Goal: Task Accomplishment & Management: Use online tool/utility

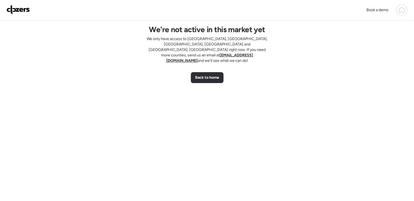
click at [14, 7] on img at bounding box center [18, 9] width 23 height 9
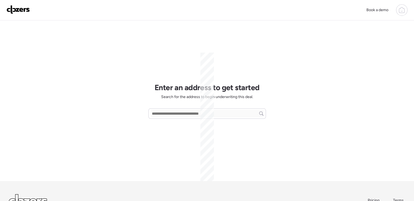
click at [402, 11] on icon at bounding box center [402, 10] width 2 height 1
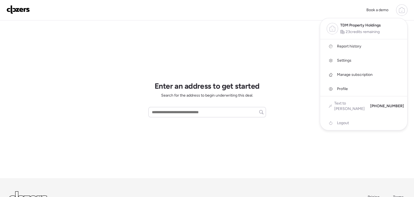
click at [352, 46] on span "Report history" at bounding box center [349, 46] width 24 height 5
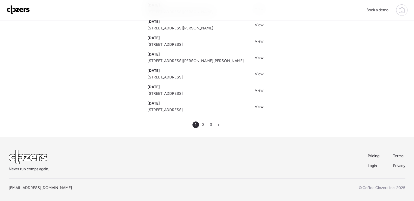
scroll to position [102, 0]
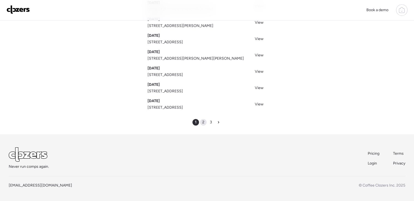
click at [202, 119] on div "2" at bounding box center [203, 122] width 7 height 7
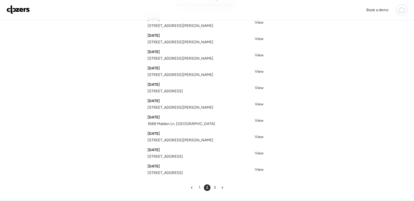
scroll to position [102, 0]
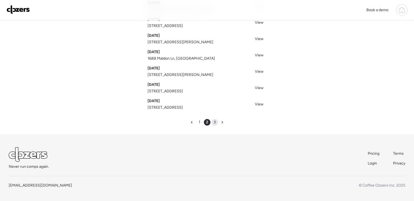
click at [216, 121] on div "3" at bounding box center [215, 122] width 7 height 7
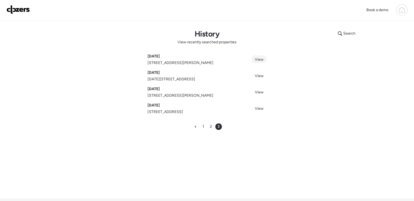
click at [261, 58] on span "View" at bounding box center [259, 59] width 9 height 5
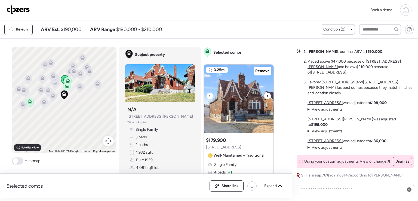
click at [267, 95] on icon at bounding box center [268, 96] width 2 height 7
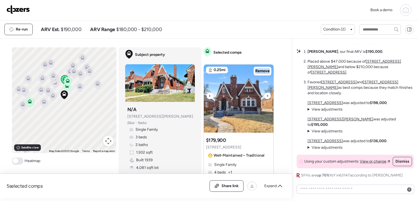
click at [267, 95] on icon at bounding box center [268, 96] width 2 height 7
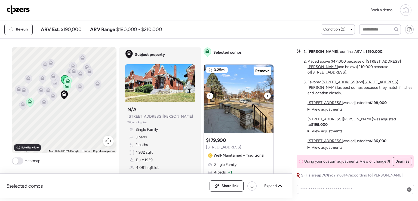
click at [267, 95] on icon at bounding box center [268, 96] width 2 height 7
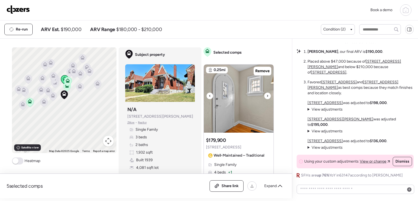
click at [267, 95] on icon at bounding box center [268, 96] width 2 height 7
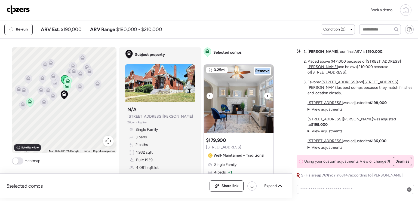
click at [267, 95] on icon at bounding box center [268, 96] width 2 height 7
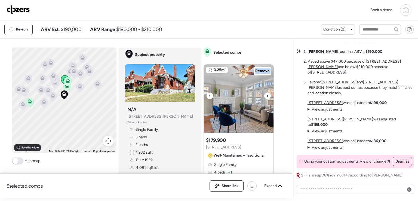
click at [267, 95] on icon at bounding box center [268, 96] width 2 height 7
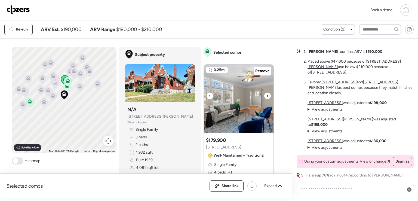
click at [267, 95] on icon at bounding box center [268, 96] width 2 height 7
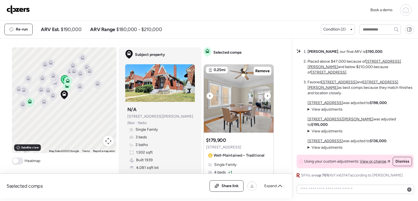
click at [267, 97] on icon at bounding box center [268, 96] width 2 height 7
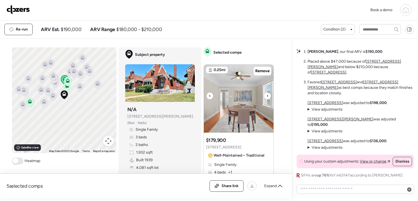
click at [267, 97] on icon at bounding box center [268, 96] width 2 height 7
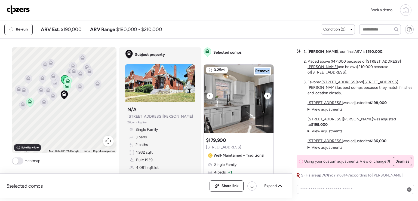
click at [267, 97] on icon at bounding box center [268, 96] width 2 height 7
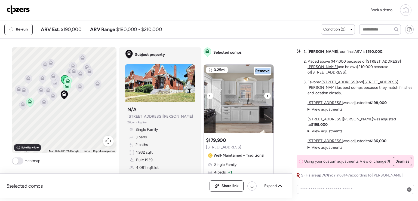
click at [267, 97] on icon at bounding box center [268, 96] width 2 height 7
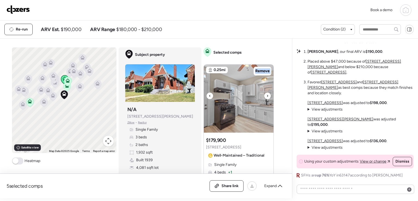
click at [267, 97] on icon at bounding box center [268, 96] width 2 height 7
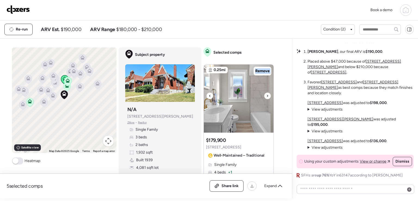
click at [267, 97] on icon at bounding box center [268, 96] width 2 height 7
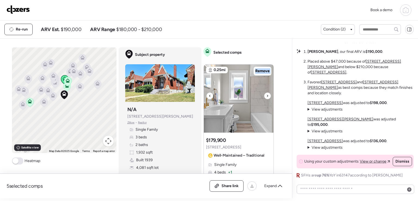
click at [267, 97] on icon at bounding box center [268, 96] width 2 height 7
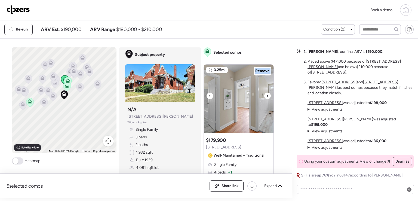
click at [267, 97] on icon at bounding box center [268, 96] width 2 height 7
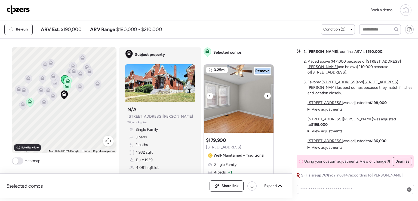
click at [267, 97] on icon at bounding box center [268, 96] width 2 height 7
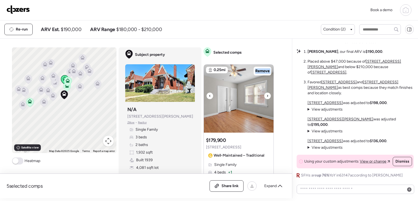
click at [267, 97] on icon at bounding box center [268, 96] width 2 height 7
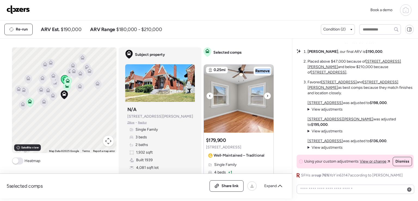
click at [267, 97] on icon at bounding box center [268, 96] width 2 height 7
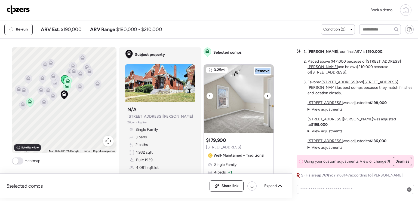
click at [267, 97] on icon at bounding box center [268, 96] width 2 height 7
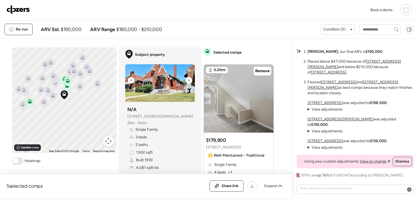
click at [188, 81] on div at bounding box center [189, 80] width 7 height 7
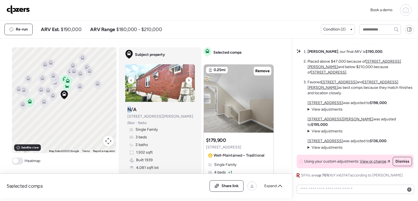
click at [188, 81] on div at bounding box center [189, 80] width 7 height 7
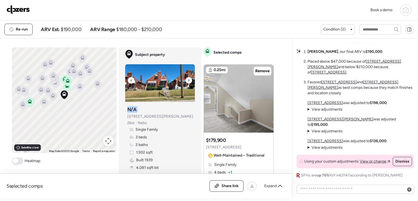
click at [188, 81] on div at bounding box center [189, 80] width 7 height 7
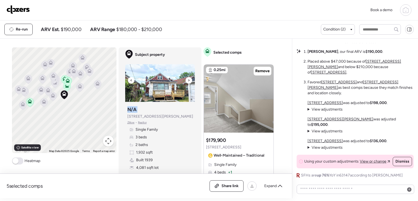
click at [188, 81] on div at bounding box center [189, 80] width 7 height 7
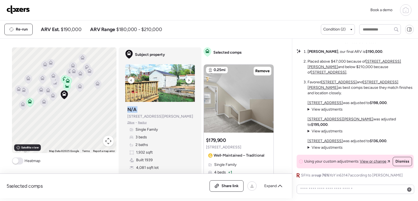
click at [188, 81] on div at bounding box center [189, 80] width 7 height 7
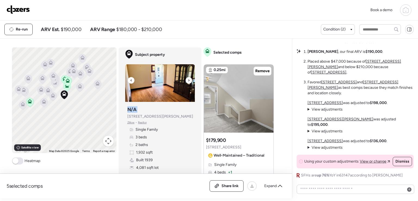
click at [188, 81] on div at bounding box center [189, 80] width 7 height 7
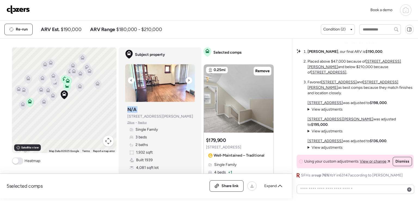
click at [188, 81] on div at bounding box center [189, 80] width 7 height 7
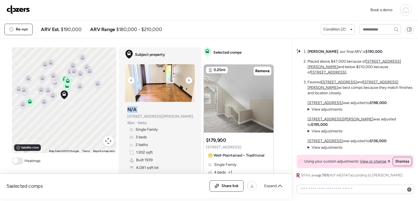
click at [188, 81] on div at bounding box center [189, 80] width 7 height 7
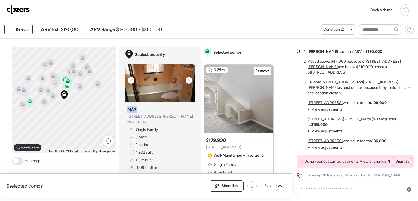
click at [188, 81] on div at bounding box center [189, 80] width 7 height 7
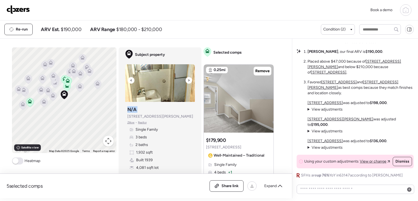
click at [188, 81] on div at bounding box center [189, 80] width 7 height 7
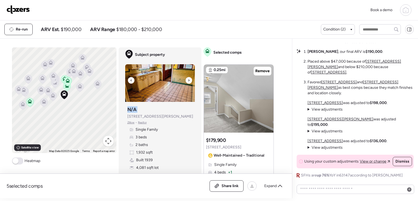
click at [188, 81] on div at bounding box center [189, 80] width 7 height 7
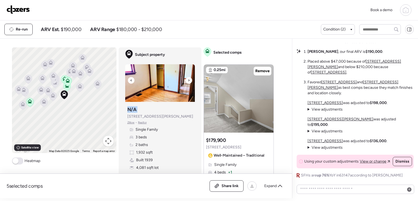
click at [188, 81] on div at bounding box center [189, 80] width 7 height 7
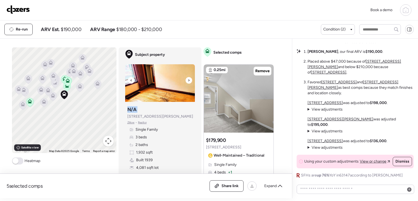
click at [188, 81] on div at bounding box center [189, 80] width 7 height 7
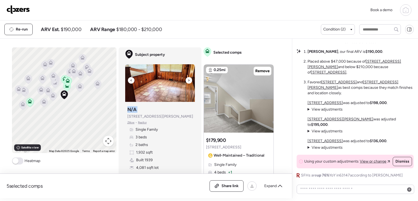
click at [188, 81] on div at bounding box center [189, 80] width 7 height 7
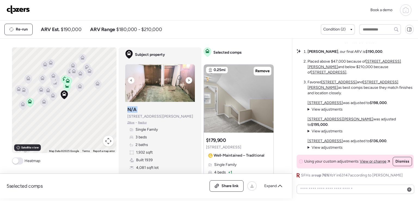
click at [188, 81] on div at bounding box center [189, 80] width 7 height 7
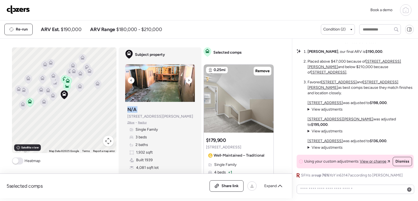
click at [188, 81] on div at bounding box center [189, 80] width 7 height 7
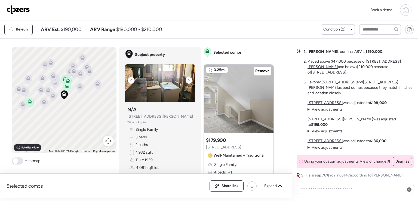
click at [188, 81] on div at bounding box center [189, 80] width 7 height 7
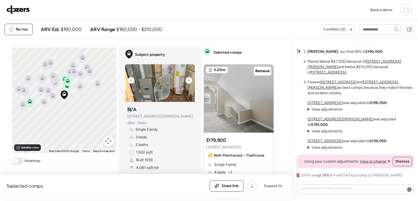
click at [188, 81] on div at bounding box center [189, 80] width 7 height 7
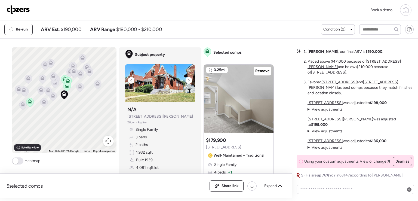
click at [188, 81] on div at bounding box center [189, 80] width 7 height 7
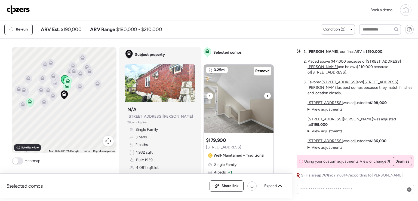
click at [268, 94] on div at bounding box center [267, 96] width 7 height 7
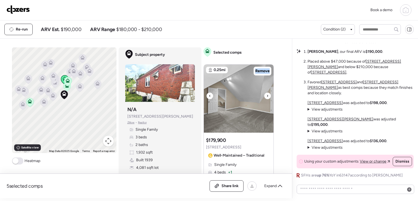
click at [268, 94] on div at bounding box center [267, 96] width 7 height 7
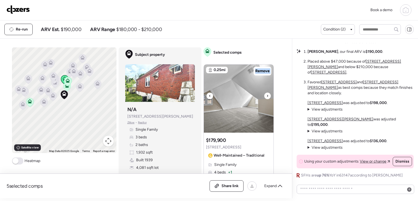
drag, startPoint x: 268, startPoint y: 94, endPoint x: 268, endPoint y: 91, distance: 3.0
click at [268, 92] on div at bounding box center [239, 99] width 70 height 68
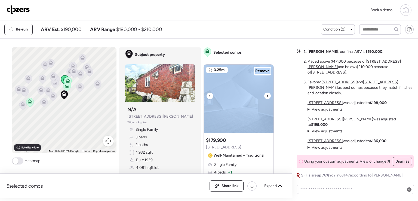
click at [269, 91] on img at bounding box center [239, 99] width 70 height 68
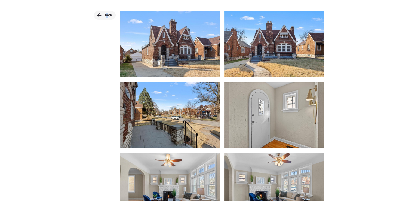
click at [108, 15] on span "Back" at bounding box center [108, 15] width 9 height 5
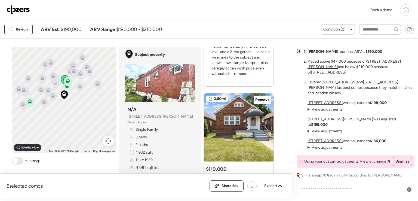
scroll to position [245, 0]
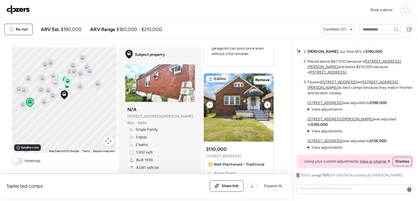
click at [267, 104] on icon at bounding box center [268, 105] width 2 height 7
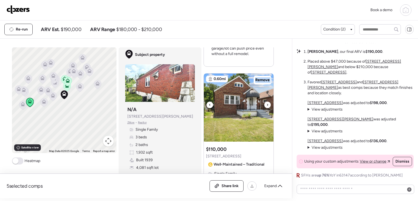
click at [267, 104] on icon at bounding box center [268, 105] width 2 height 7
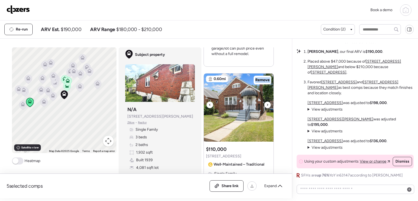
click at [267, 104] on icon at bounding box center [268, 105] width 2 height 7
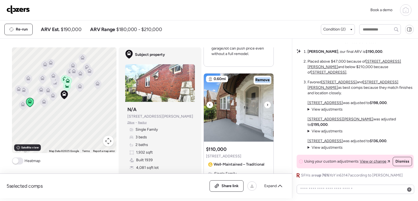
click at [267, 104] on icon at bounding box center [268, 105] width 2 height 7
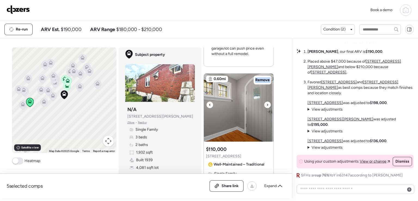
click at [267, 104] on icon at bounding box center [268, 105] width 2 height 7
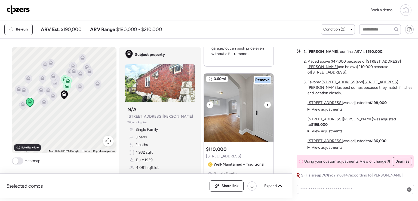
click at [267, 104] on icon at bounding box center [268, 105] width 2 height 7
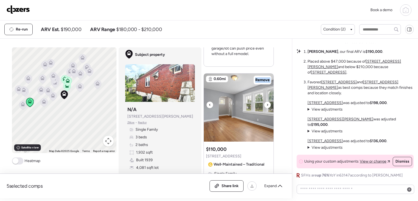
click at [267, 104] on icon at bounding box center [268, 105] width 2 height 7
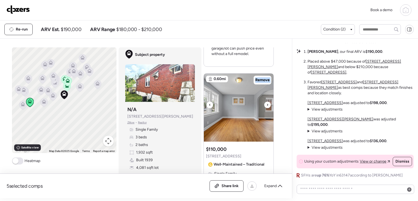
click at [267, 104] on icon at bounding box center [268, 105] width 2 height 7
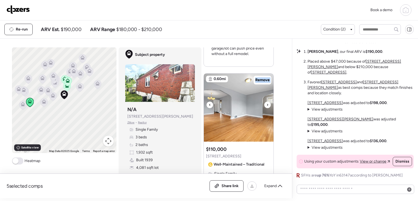
click at [267, 104] on icon at bounding box center [268, 105] width 2 height 7
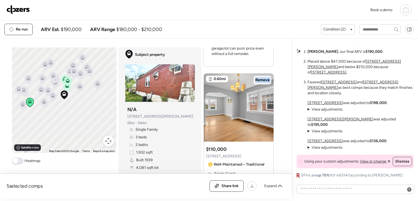
click at [262, 78] on span "Remove" at bounding box center [262, 79] width 14 height 5
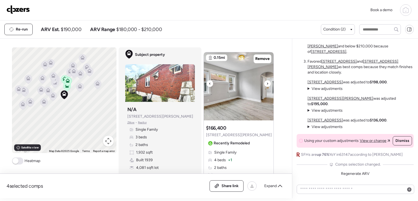
scroll to position [272, 0]
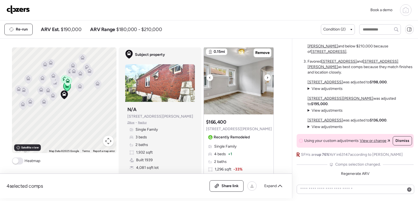
click at [209, 75] on div at bounding box center [210, 77] width 7 height 7
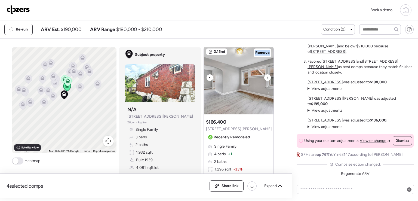
click at [209, 75] on div at bounding box center [210, 77] width 7 height 7
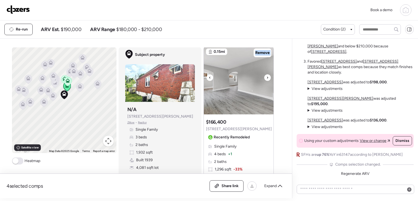
click at [209, 75] on div at bounding box center [210, 77] width 7 height 7
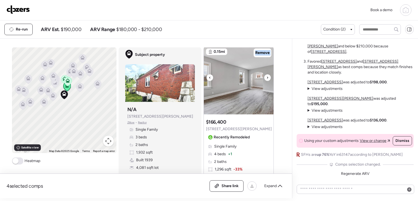
click at [209, 75] on div at bounding box center [210, 77] width 7 height 7
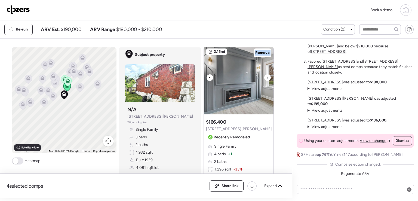
click at [209, 75] on div at bounding box center [210, 77] width 7 height 7
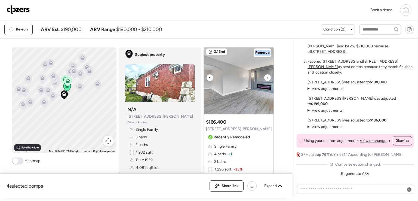
click at [209, 75] on div at bounding box center [210, 77] width 7 height 7
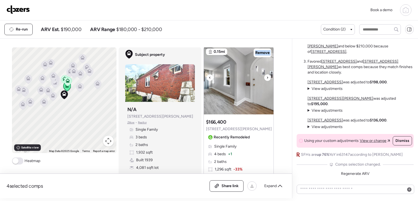
click at [209, 75] on div at bounding box center [210, 77] width 7 height 7
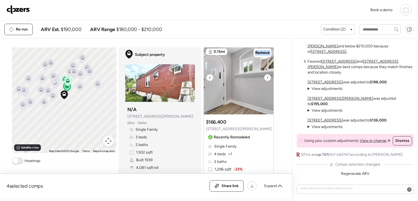
click at [209, 75] on div at bounding box center [210, 77] width 7 height 7
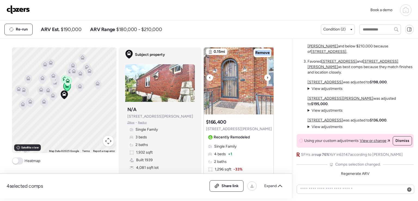
click at [210, 75] on div at bounding box center [210, 77] width 7 height 7
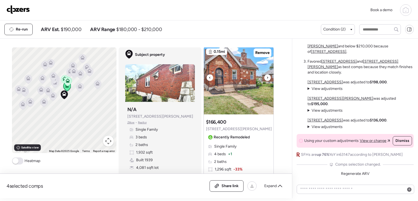
click at [211, 76] on div at bounding box center [210, 77] width 7 height 7
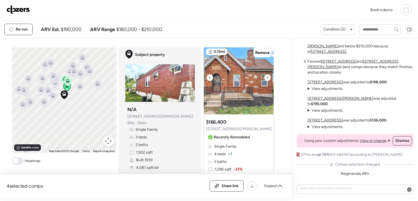
click at [210, 77] on div at bounding box center [210, 77] width 7 height 7
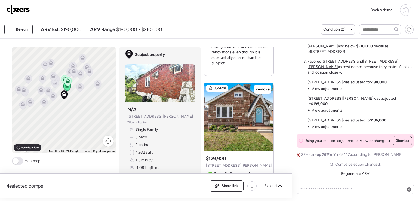
scroll to position [518, 0]
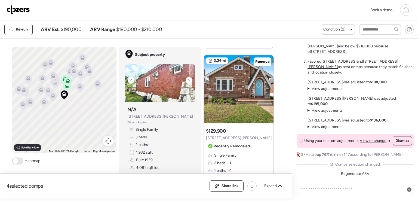
click at [130, 80] on icon at bounding box center [131, 80] width 2 height 7
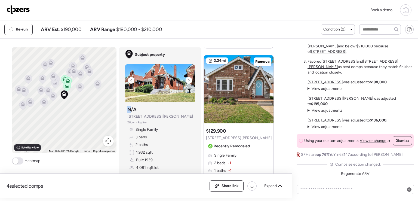
click at [130, 80] on icon at bounding box center [131, 80] width 2 height 7
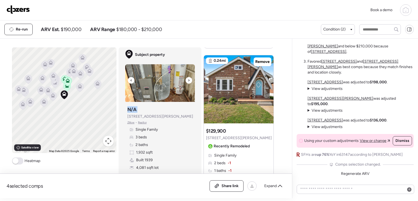
click at [130, 80] on icon at bounding box center [131, 80] width 2 height 7
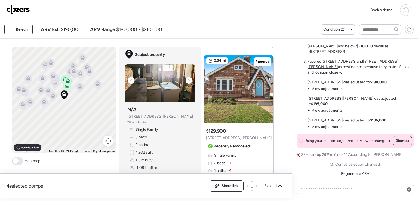
click at [130, 80] on icon at bounding box center [131, 80] width 2 height 7
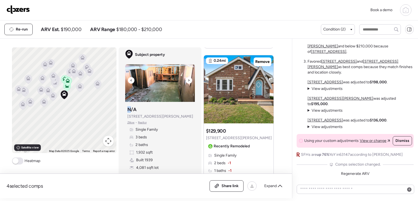
click at [130, 80] on icon at bounding box center [131, 80] width 2 height 7
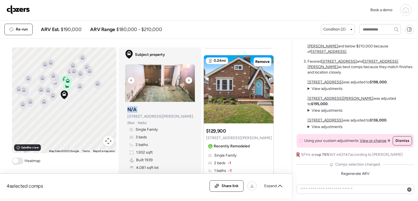
click at [130, 80] on icon at bounding box center [131, 80] width 2 height 7
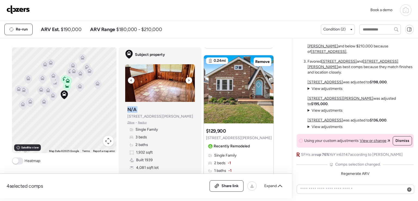
click at [162, 79] on img at bounding box center [160, 83] width 70 height 38
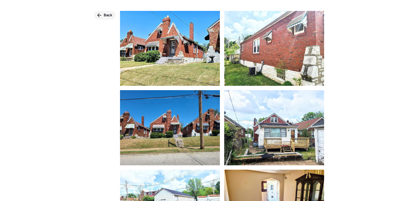
click at [105, 16] on span "Back" at bounding box center [108, 15] width 9 height 5
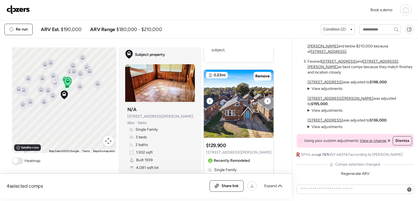
scroll to position [749, 0]
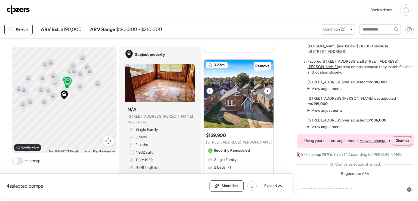
click at [267, 90] on icon at bounding box center [268, 91] width 2 height 7
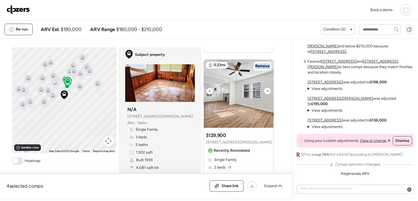
click at [267, 90] on icon at bounding box center [268, 91] width 2 height 7
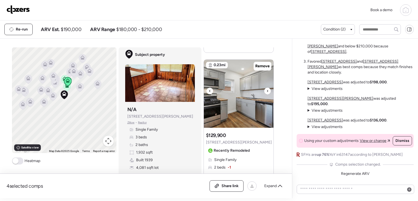
click at [267, 90] on icon at bounding box center [267, 91] width 1 height 2
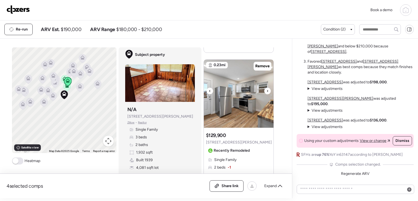
click at [267, 90] on icon at bounding box center [268, 91] width 2 height 7
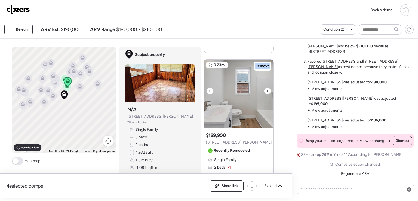
click at [267, 90] on icon at bounding box center [268, 91] width 2 height 7
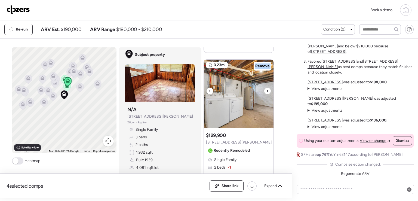
click at [267, 90] on icon at bounding box center [268, 91] width 2 height 7
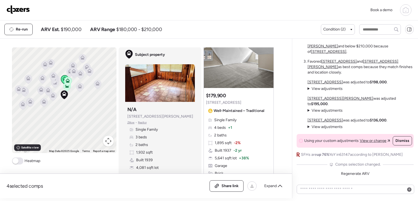
scroll to position [0, 0]
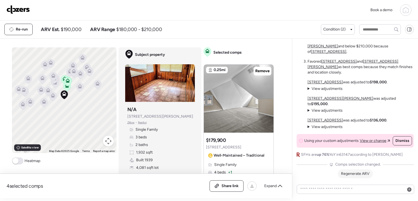
click at [349, 174] on span "Regenerate ARV" at bounding box center [355, 173] width 29 height 5
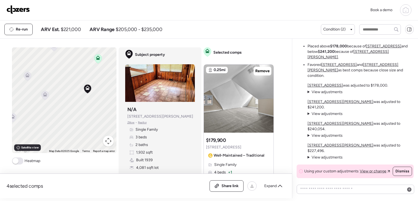
drag, startPoint x: 55, startPoint y: 114, endPoint x: 89, endPoint y: 102, distance: 36.6
click at [89, 102] on div "To activate drag with keyboard, press Alt + Enter. Once in keyboard drag state,…" at bounding box center [64, 100] width 105 height 106
drag, startPoint x: 89, startPoint y: 103, endPoint x: 81, endPoint y: 112, distance: 12.7
click at [81, 112] on div "To activate drag with keyboard, press Alt + Enter. Once in keyboard drag state,…" at bounding box center [64, 100] width 105 height 106
click at [32, 106] on icon at bounding box center [34, 106] width 4 height 2
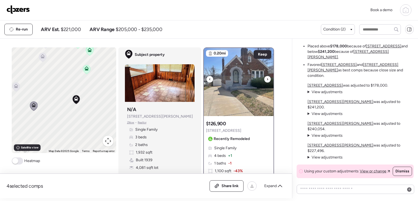
click at [267, 78] on icon at bounding box center [268, 79] width 2 height 7
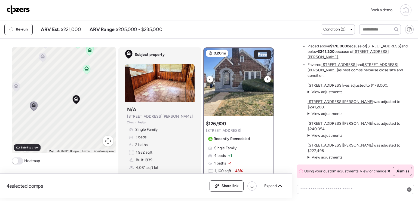
click at [267, 78] on icon at bounding box center [268, 79] width 2 height 7
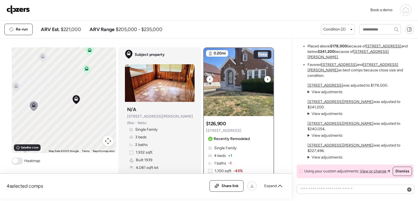
click at [267, 78] on icon at bounding box center [268, 79] width 2 height 7
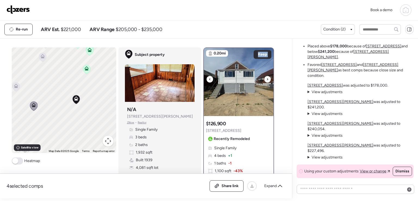
click at [267, 78] on icon at bounding box center [268, 79] width 2 height 7
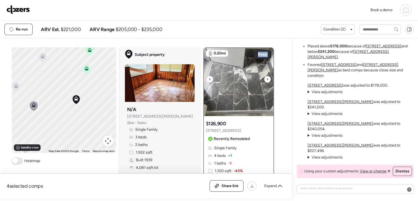
click at [267, 78] on icon at bounding box center [268, 79] width 2 height 7
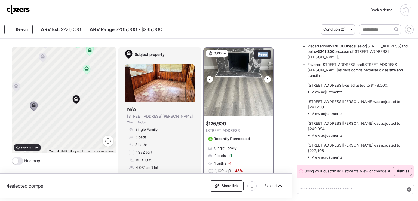
click at [267, 78] on icon at bounding box center [268, 79] width 2 height 7
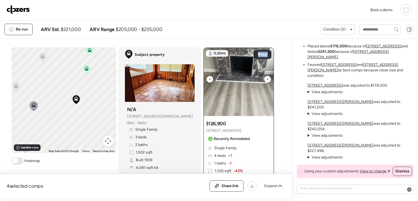
click at [267, 78] on icon at bounding box center [268, 79] width 2 height 7
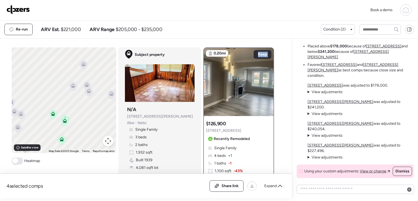
drag, startPoint x: 90, startPoint y: 80, endPoint x: 65, endPoint y: 150, distance: 74.1
click at [65, 151] on div "To activate drag with keyboard, press Alt + Enter. Once in keyboard drag state,…" at bounding box center [64, 100] width 105 height 106
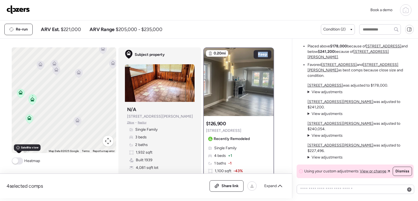
drag, startPoint x: 77, startPoint y: 105, endPoint x: 47, endPoint y: 80, distance: 39.1
click at [45, 83] on div "To activate drag with keyboard, press Alt + Enter. Once in keyboard drag state,…" at bounding box center [64, 100] width 105 height 106
click at [54, 70] on icon at bounding box center [55, 69] width 7 height 9
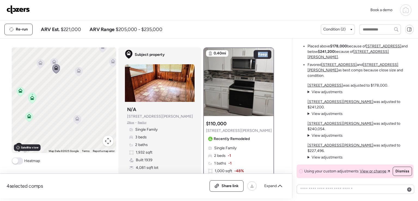
click at [74, 119] on icon at bounding box center [77, 119] width 7 height 9
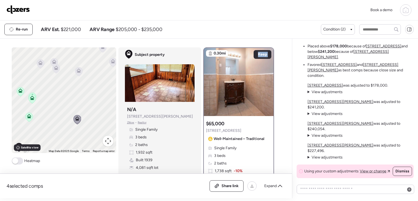
click at [38, 64] on icon at bounding box center [40, 64] width 4 height 2
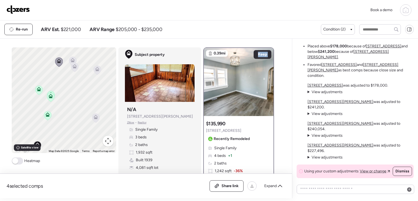
drag, startPoint x: 44, startPoint y: 91, endPoint x: 125, endPoint y: 85, distance: 81.1
click at [125, 85] on div "To activate drag with keyboard, press Alt + Enter. Once in keyboard drag state,…" at bounding box center [145, 122] width 267 height 151
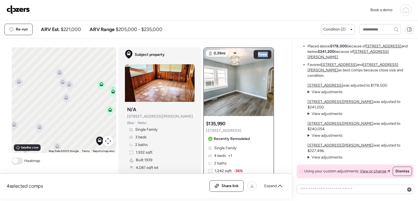
click at [64, 95] on icon at bounding box center [66, 96] width 4 height 2
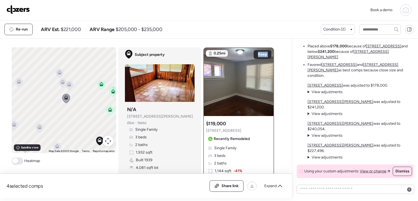
click at [69, 85] on icon at bounding box center [69, 84] width 4 height 4
click at [67, 85] on icon at bounding box center [69, 86] width 4 height 2
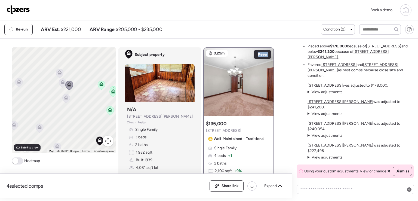
click at [60, 84] on icon at bounding box center [62, 83] width 7 height 9
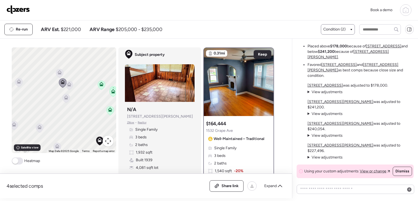
click at [350, 30] on div "Condition (2)" at bounding box center [338, 29] width 29 height 5
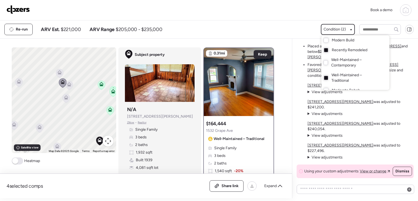
click at [330, 80] on div "Well-Maintained – Traditional" at bounding box center [356, 77] width 68 height 15
drag, startPoint x: 92, startPoint y: 116, endPoint x: 68, endPoint y: 109, distance: 24.8
click at [68, 110] on div at bounding box center [209, 85] width 418 height 201
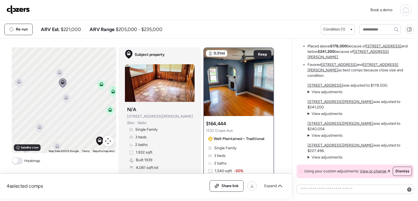
drag, startPoint x: 72, startPoint y: 106, endPoint x: 37, endPoint y: 87, distance: 39.5
click at [37, 87] on div "To activate drag with keyboard, press Alt + Enter. Once in keyboard drag state,…" at bounding box center [64, 100] width 105 height 106
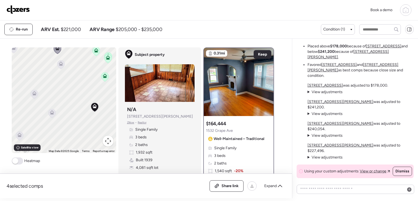
drag, startPoint x: 37, startPoint y: 86, endPoint x: 38, endPoint y: 54, distance: 32.4
click at [32, 50] on div "To activate drag with keyboard, press Alt + Enter. Once in keyboard drag state,…" at bounding box center [64, 100] width 105 height 106
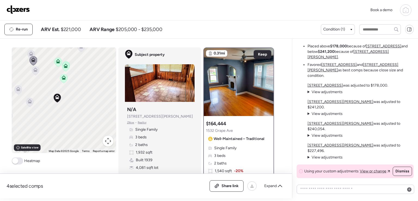
drag, startPoint x: 93, startPoint y: 95, endPoint x: 76, endPoint y: 114, distance: 26.2
click at [76, 114] on div "To activate drag with keyboard, press Alt + Enter. Once in keyboard drag state,…" at bounding box center [64, 100] width 105 height 106
click at [34, 71] on icon at bounding box center [36, 71] width 4 height 2
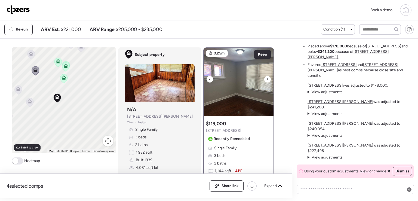
click at [267, 80] on icon at bounding box center [268, 79] width 2 height 7
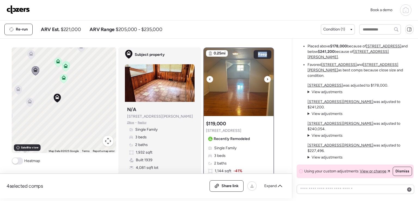
click at [267, 80] on icon at bounding box center [268, 79] width 2 height 7
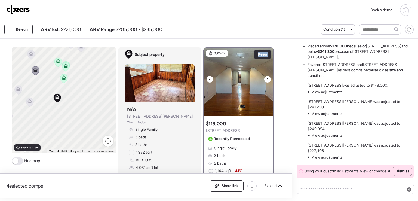
click at [267, 80] on icon at bounding box center [268, 79] width 2 height 7
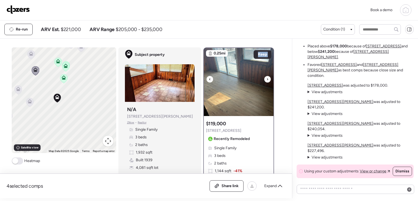
click at [267, 80] on icon at bounding box center [268, 79] width 2 height 7
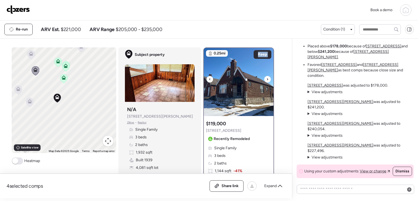
click at [267, 80] on icon at bounding box center [268, 79] width 2 height 7
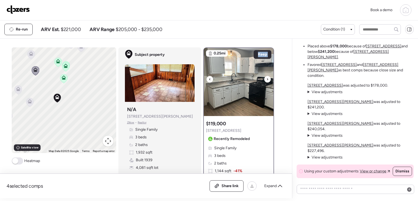
click at [267, 80] on icon at bounding box center [268, 79] width 2 height 7
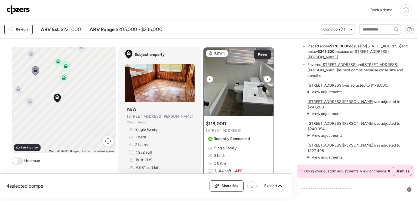
click at [267, 80] on icon at bounding box center [268, 79] width 2 height 7
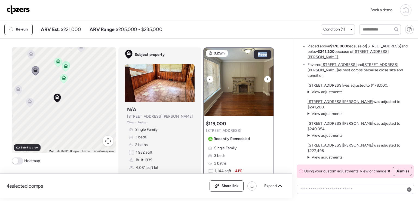
click at [267, 80] on icon at bounding box center [268, 79] width 2 height 7
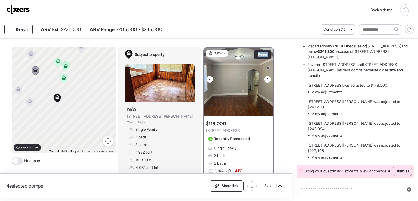
click at [267, 80] on icon at bounding box center [268, 79] width 2 height 7
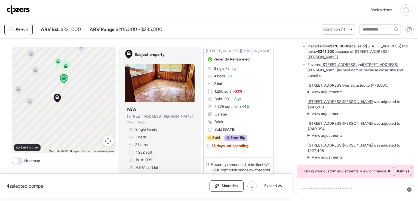
scroll to position [490, 0]
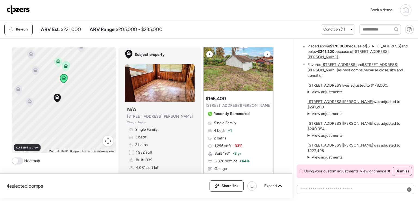
click at [267, 56] on div at bounding box center [267, 54] width 7 height 7
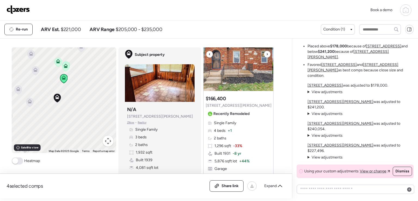
click at [267, 56] on div at bounding box center [267, 54] width 7 height 7
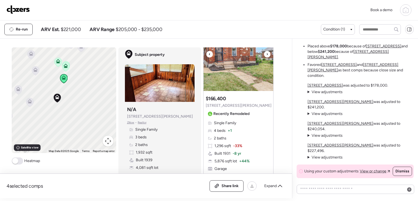
click at [267, 56] on div at bounding box center [267, 54] width 7 height 7
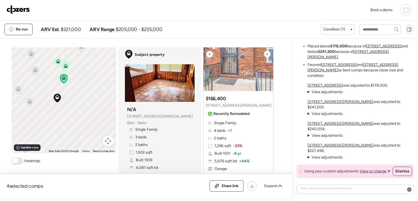
click at [267, 56] on div at bounding box center [267, 54] width 7 height 7
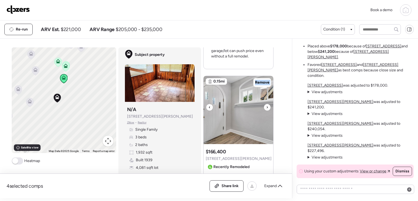
scroll to position [412, 0]
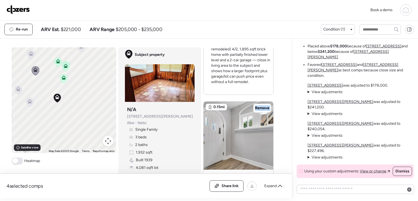
click at [14, 159] on span at bounding box center [15, 161] width 6 height 6
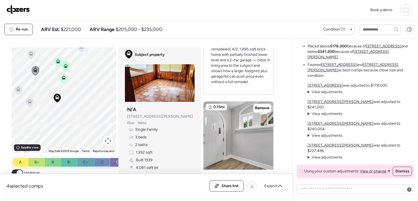
drag, startPoint x: 112, startPoint y: 163, endPoint x: 107, endPoint y: 163, distance: 5.2
click at [107, 163] on div "A B+ B B- C+ C C- D" at bounding box center [77, 162] width 131 height 9
click at [205, 25] on div "Re-run ARV Est. $221,000 ARV Range $205,000 - $235,000" at bounding box center [162, 29] width 317 height 11
click at [313, 94] on span "View adjustments" at bounding box center [327, 92] width 31 height 5
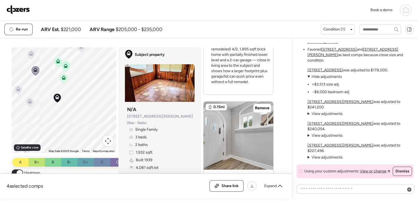
click at [333, 116] on span "View adjustments" at bounding box center [327, 113] width 31 height 5
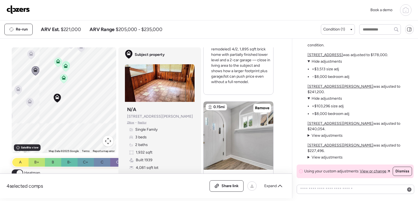
click at [325, 138] on span "View adjustments" at bounding box center [327, 135] width 31 height 5
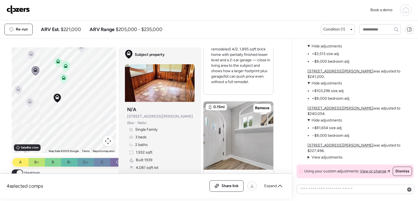
click at [320, 156] on span "View adjustments" at bounding box center [327, 157] width 31 height 5
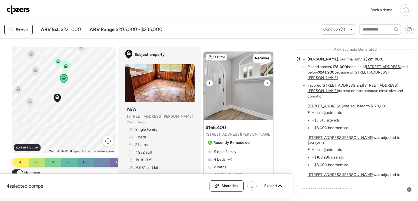
scroll to position [493, 0]
